Goal: Task Accomplishment & Management: Use online tool/utility

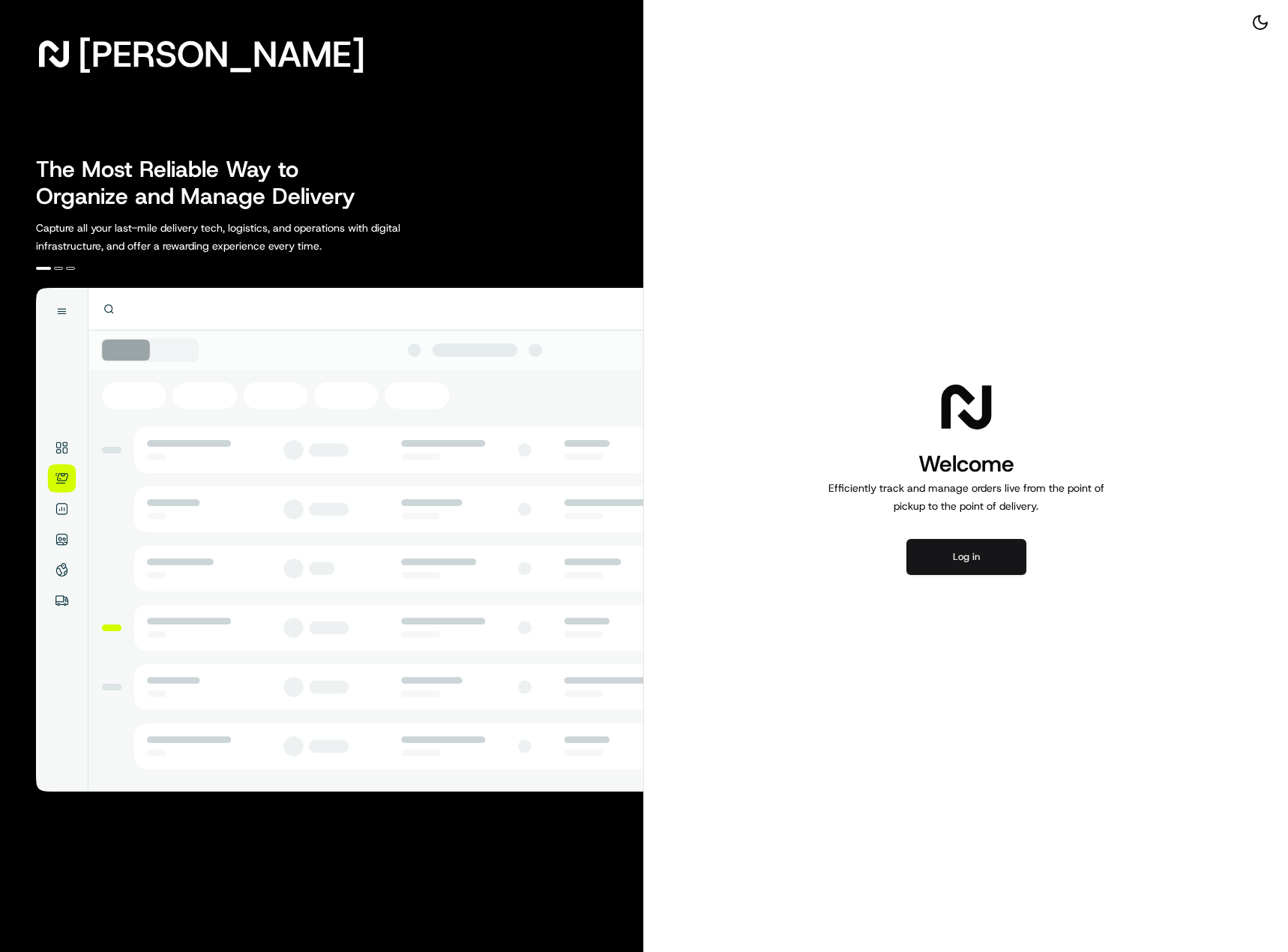
click at [989, 551] on button "Log in" at bounding box center [966, 556] width 120 height 36
